Goal: Information Seeking & Learning: Stay updated

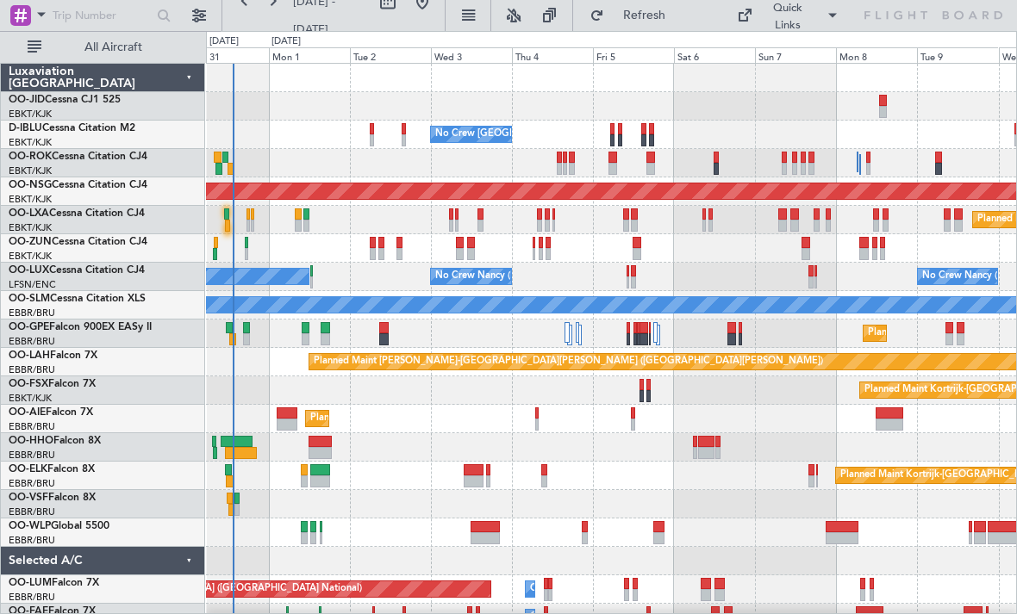
scroll to position [3, 0]
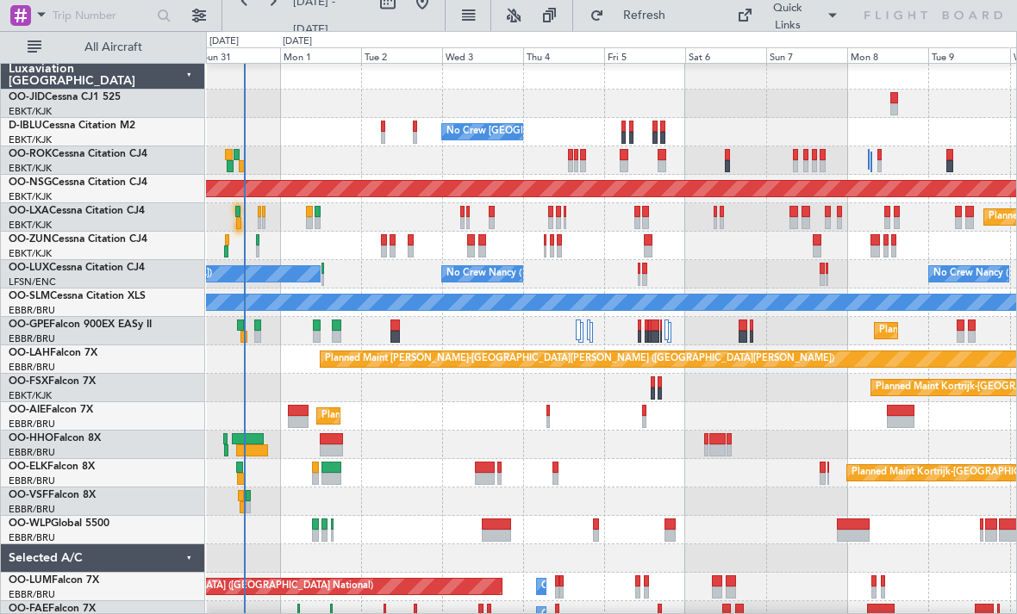
click at [283, 389] on div "Planned Maint Kortrijk-[GEOGRAPHIC_DATA] Planned Maint [GEOGRAPHIC_DATA]-[GEOGR…" at bounding box center [611, 388] width 810 height 28
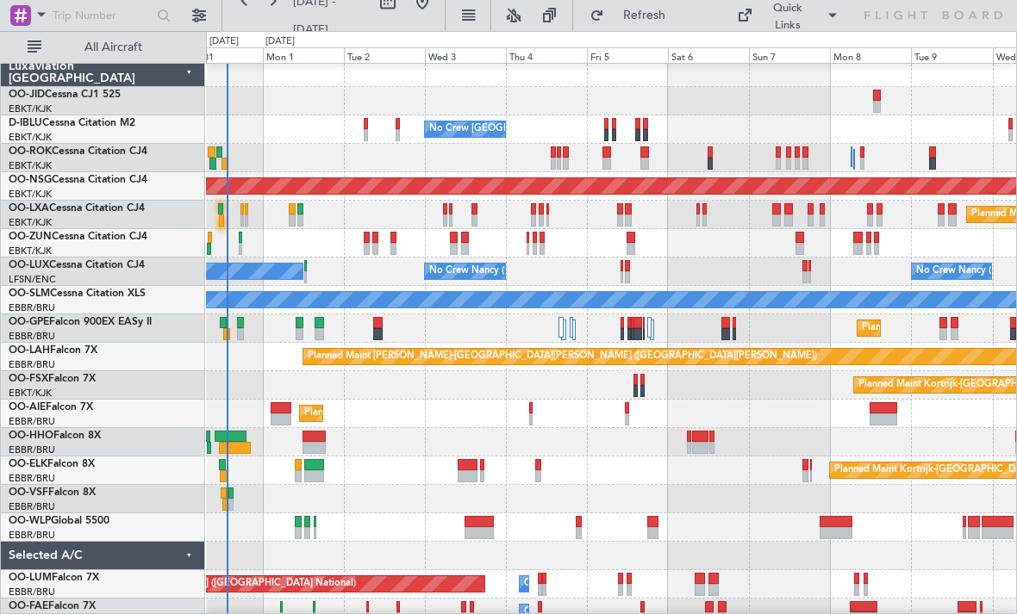
scroll to position [5, 0]
click at [349, 420] on div "Planned Maint [GEOGRAPHIC_DATA] ([GEOGRAPHIC_DATA])" at bounding box center [611, 414] width 810 height 28
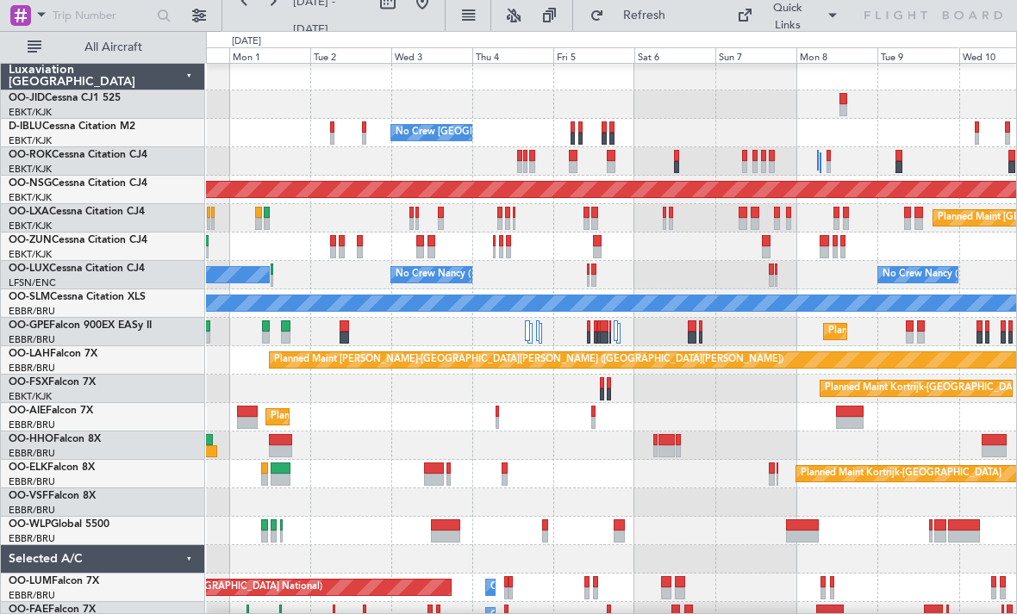
scroll to position [0, 0]
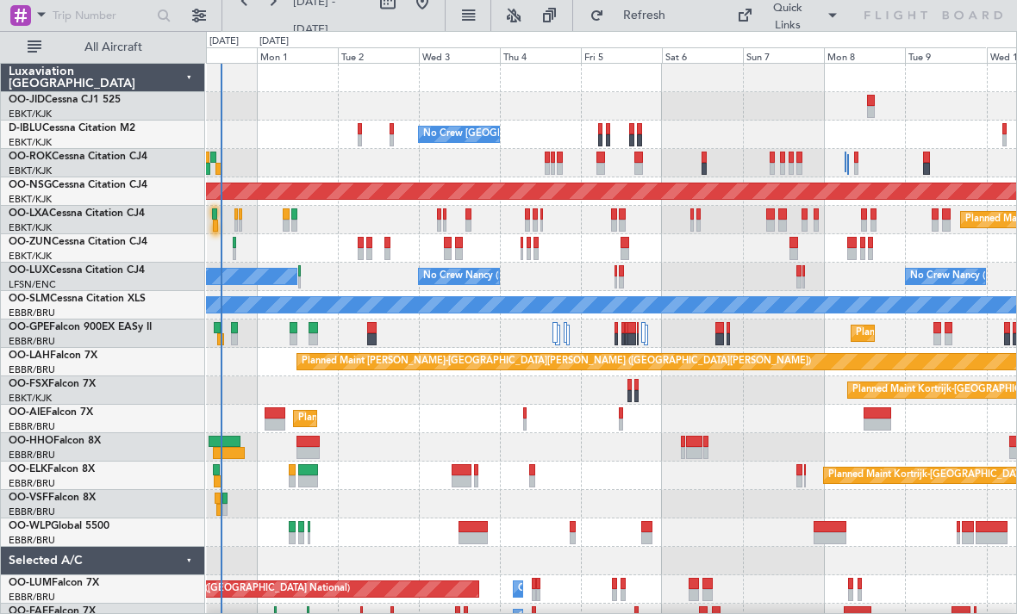
click at [403, 410] on div "Planned Maint Kortrijk-[GEOGRAPHIC_DATA] AOG Maint [GEOGRAPHIC_DATA]-[GEOGRAPHI…" at bounding box center [611, 391] width 810 height 654
click at [540, 520] on div "Planned Maint Kortrijk-[GEOGRAPHIC_DATA] AOG Maint [GEOGRAPHIC_DATA]-[GEOGRAPHI…" at bounding box center [611, 391] width 810 height 654
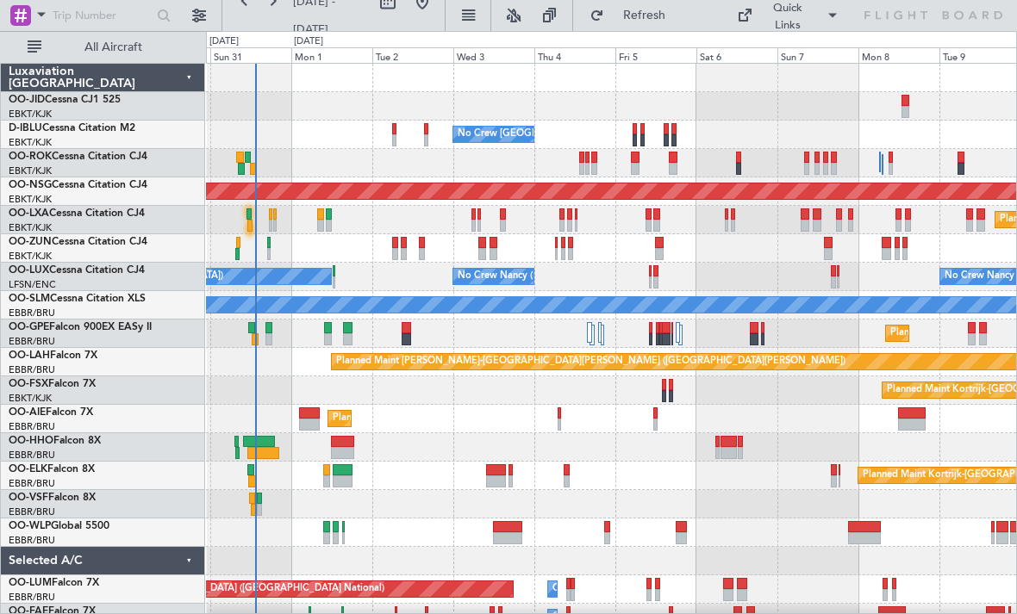
click at [439, 417] on div "Planned Maint [GEOGRAPHIC_DATA] ([GEOGRAPHIC_DATA])" at bounding box center [611, 419] width 810 height 28
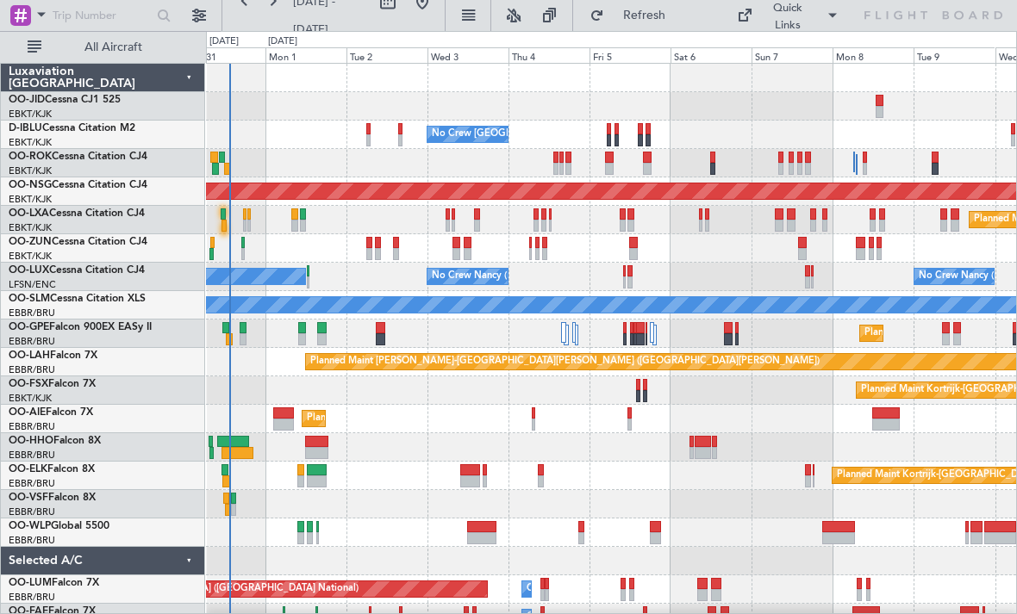
click at [397, 436] on div "Planned Maint Kortrijk-[GEOGRAPHIC_DATA] AOG Maint [GEOGRAPHIC_DATA]-[GEOGRAPHI…" at bounding box center [611, 391] width 810 height 654
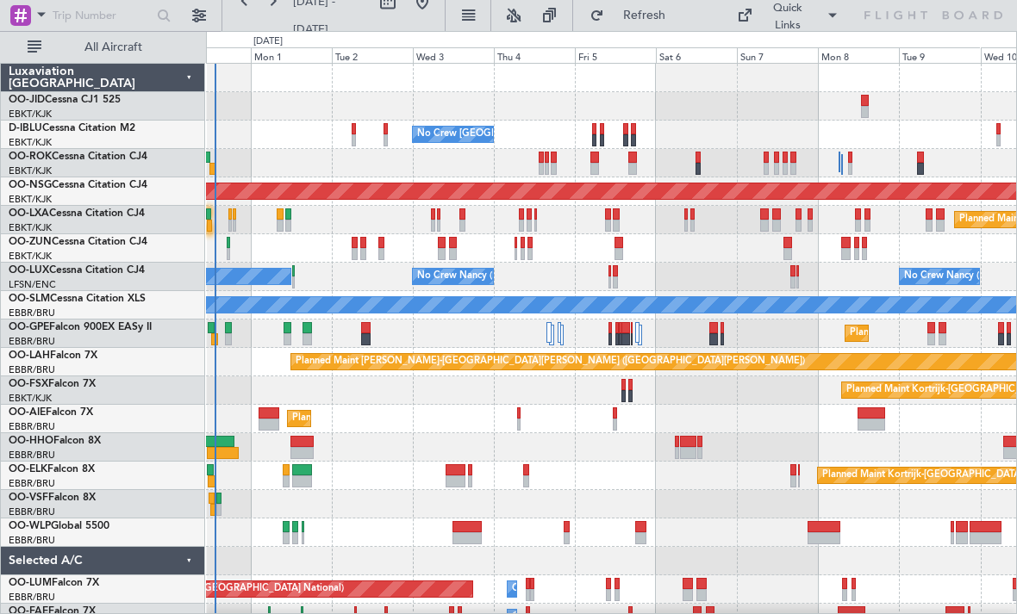
click at [633, 459] on div at bounding box center [611, 447] width 810 height 28
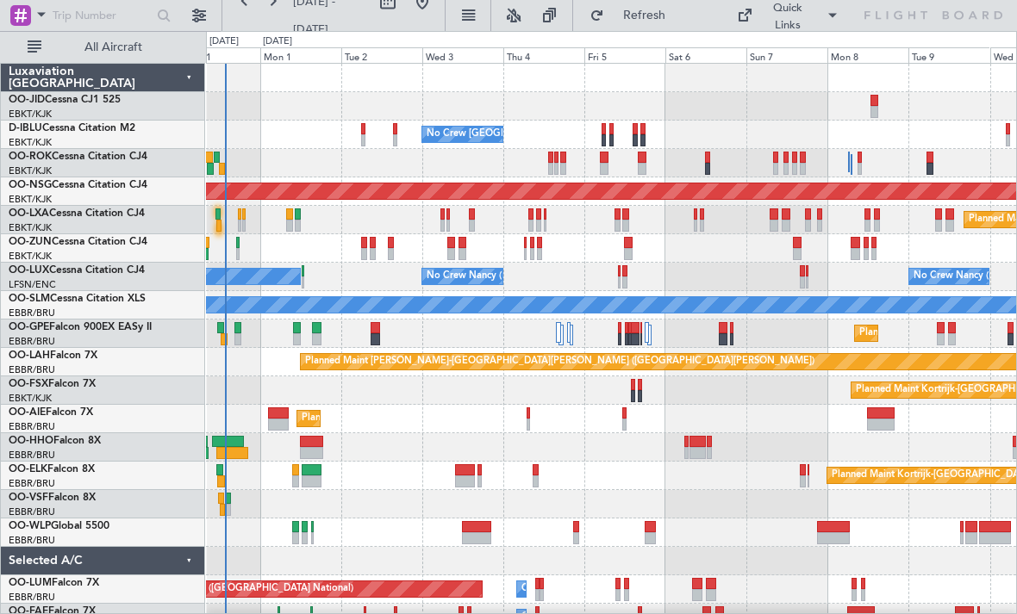
click at [769, 489] on div "Planned Maint Kortrijk-[GEOGRAPHIC_DATA] AOG Maint [GEOGRAPHIC_DATA]-[GEOGRAPHI…" at bounding box center [611, 391] width 810 height 654
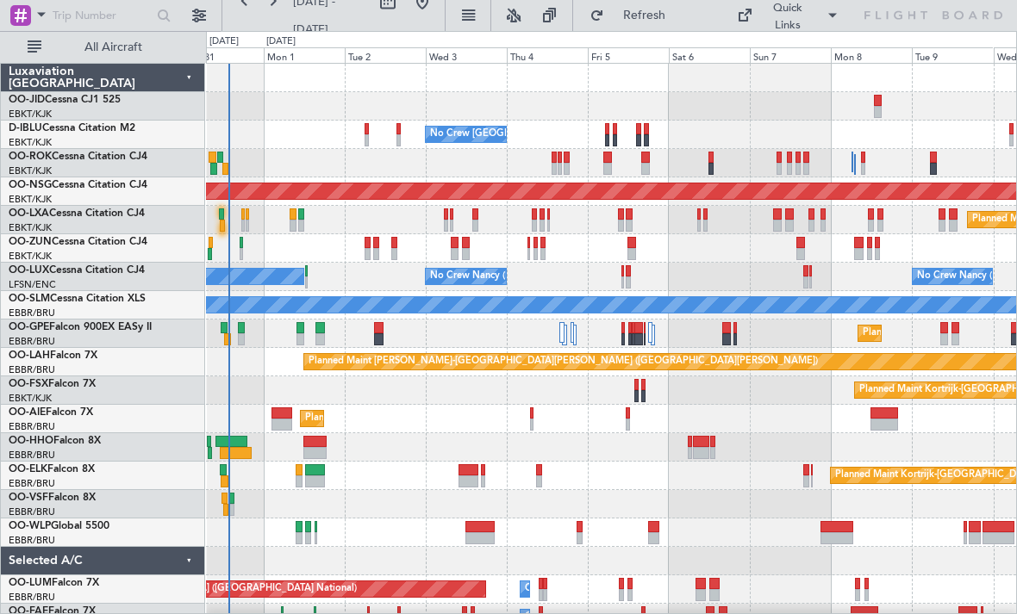
click at [771, 533] on div "Planned Maint Kortrijk-[GEOGRAPHIC_DATA] AOG Maint [GEOGRAPHIC_DATA]-[GEOGRAPHI…" at bounding box center [611, 391] width 810 height 654
click at [662, 499] on div at bounding box center [611, 504] width 810 height 28
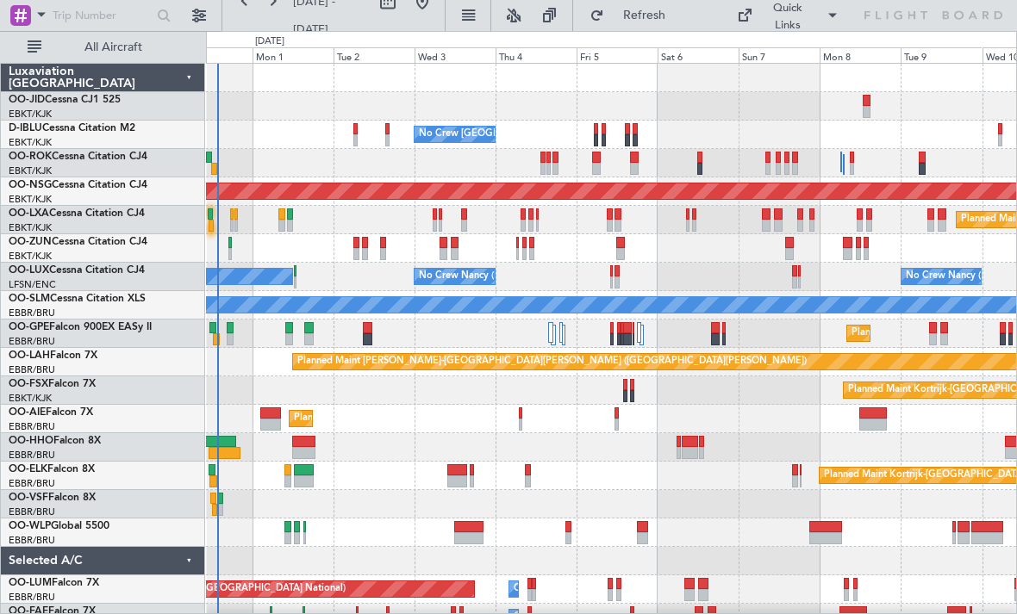
click at [685, 392] on div "Planned Maint Kortrijk-[GEOGRAPHIC_DATA]" at bounding box center [611, 391] width 810 height 28
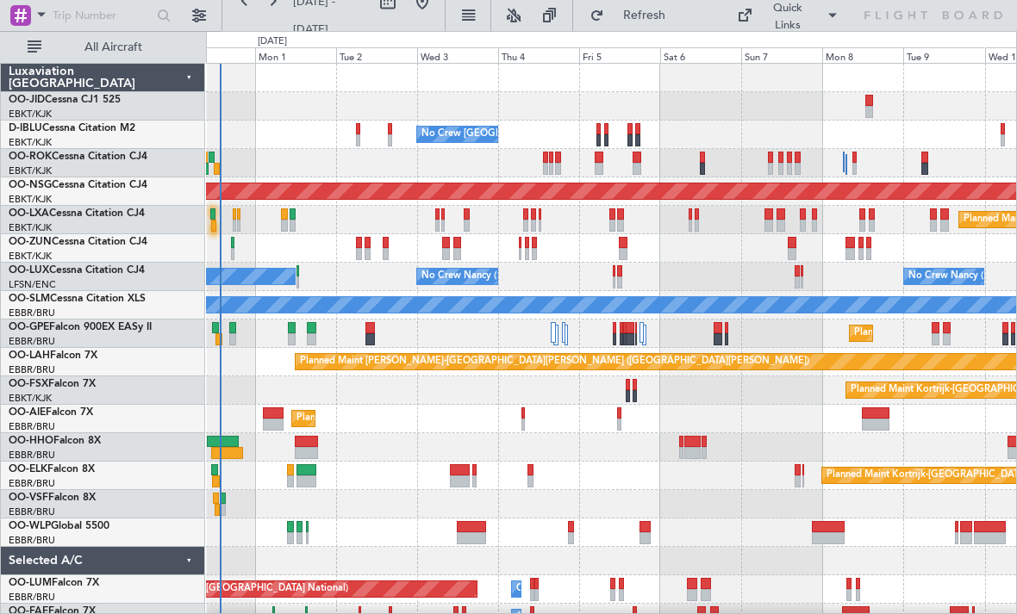
click at [513, 492] on div "Planned Maint Kortrijk-[GEOGRAPHIC_DATA] AOG Maint [GEOGRAPHIC_DATA]-[GEOGRAPHI…" at bounding box center [611, 391] width 810 height 654
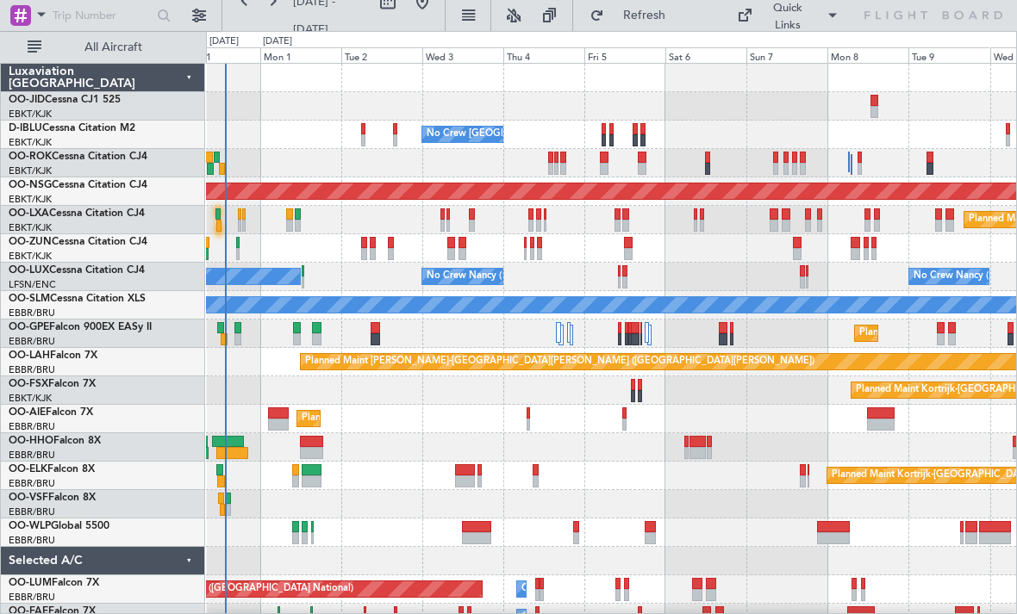
click at [544, 518] on div at bounding box center [611, 504] width 810 height 28
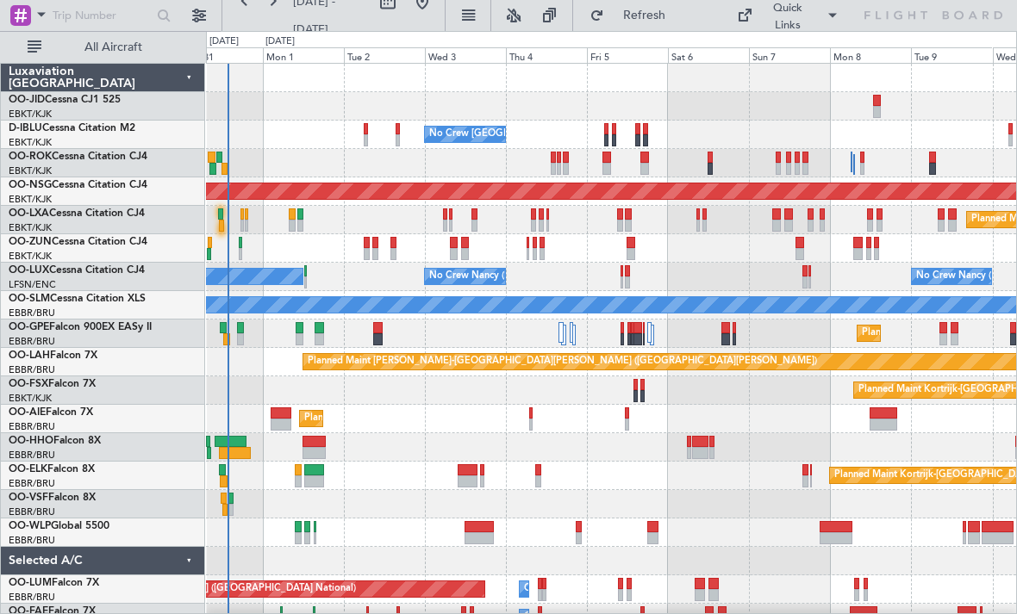
click at [477, 440] on div "Planned Maint Kortrijk-[GEOGRAPHIC_DATA] AOG Maint [GEOGRAPHIC_DATA]-[GEOGRAPHI…" at bounding box center [611, 391] width 810 height 654
click at [541, 518] on div at bounding box center [611, 504] width 810 height 28
click at [544, 533] on div "Planned Maint [GEOGRAPHIC_DATA] ([GEOGRAPHIC_DATA])" at bounding box center [611, 533] width 810 height 28
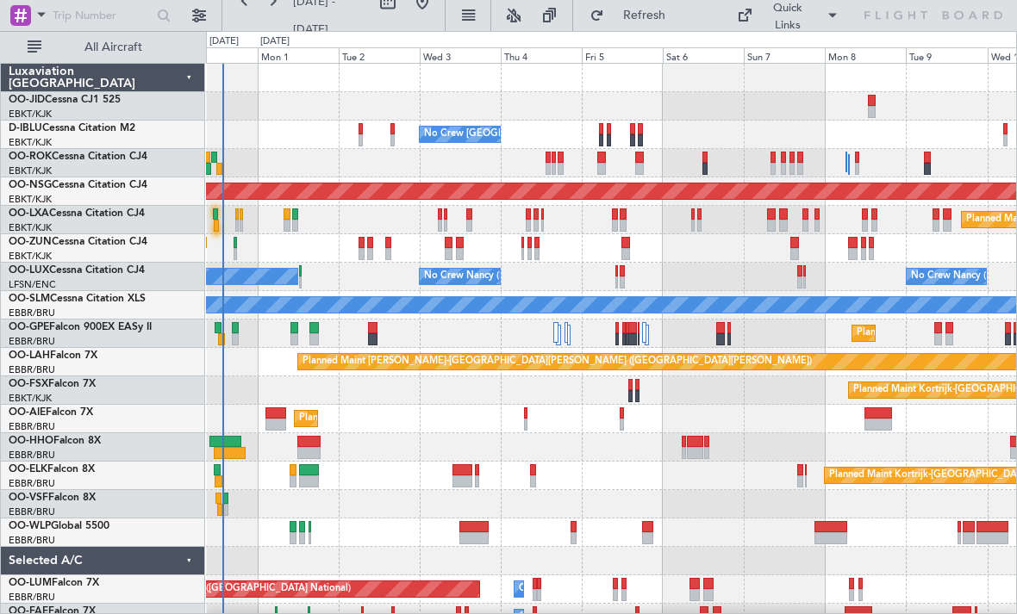
click at [647, 489] on div "Planned Maint Kortrijk-[GEOGRAPHIC_DATA]" at bounding box center [611, 476] width 810 height 28
click at [708, 522] on div "Planned Maint [GEOGRAPHIC_DATA] ([GEOGRAPHIC_DATA])" at bounding box center [611, 533] width 810 height 28
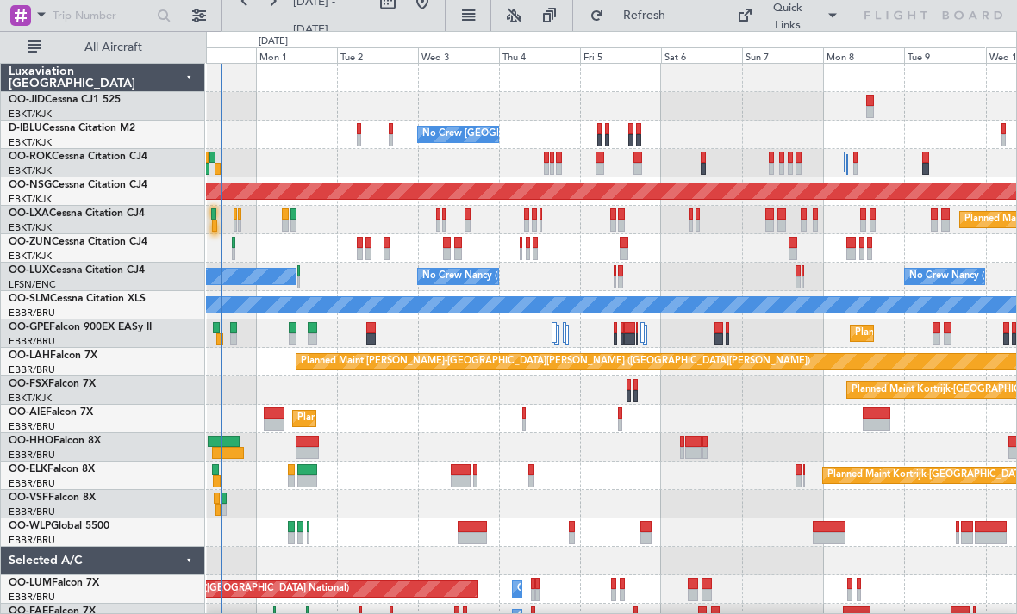
click at [704, 520] on div "Planned Maint Kortrijk-[GEOGRAPHIC_DATA] AOG Maint [GEOGRAPHIC_DATA]-[GEOGRAPHI…" at bounding box center [611, 391] width 810 height 654
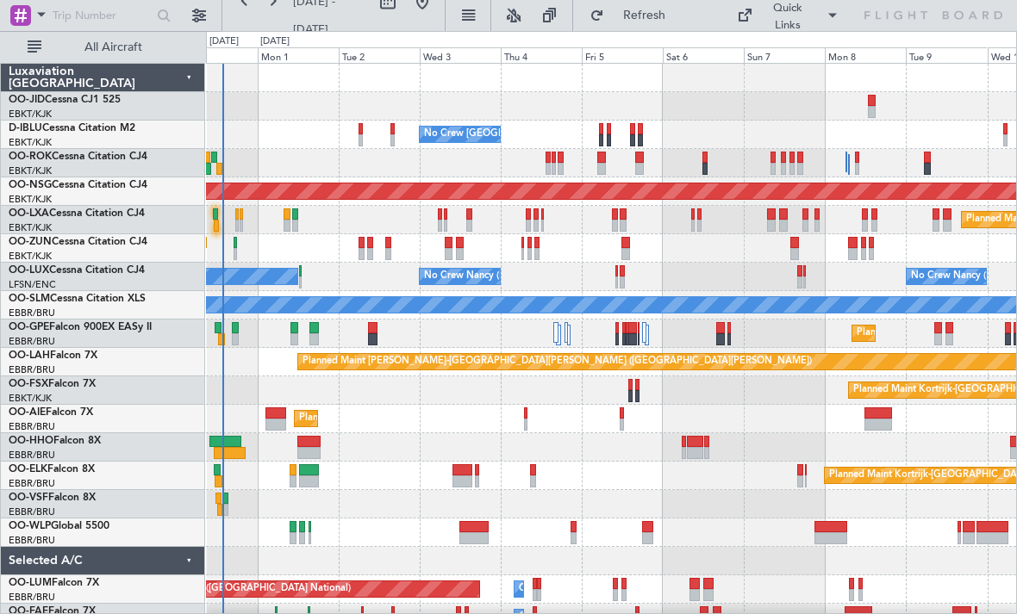
click at [576, 519] on div "Planned Maint [GEOGRAPHIC_DATA] ([GEOGRAPHIC_DATA])" at bounding box center [611, 533] width 810 height 28
